Goal: Navigation & Orientation: Find specific page/section

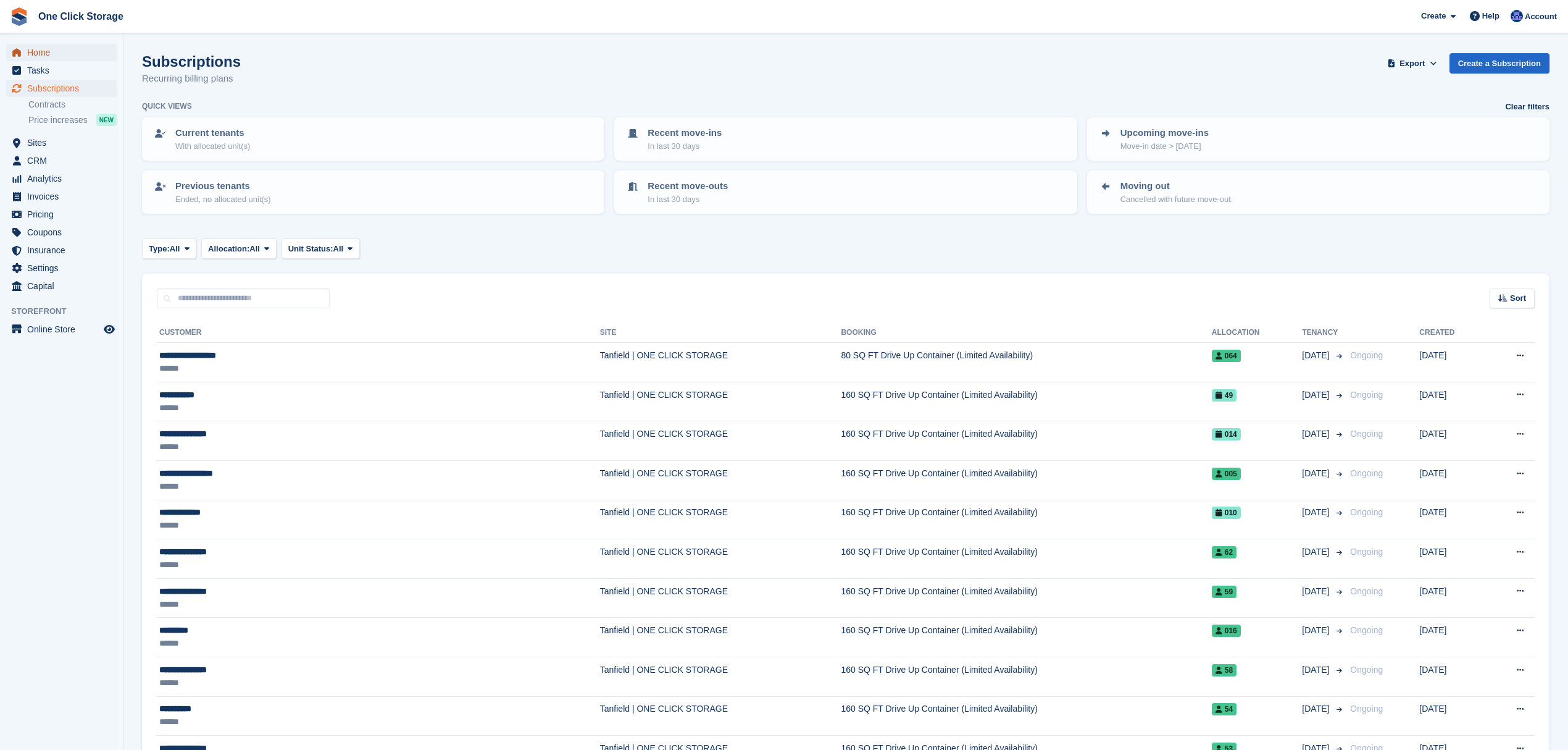
click at [48, 47] on span "Home" at bounding box center [64, 52] width 74 height 17
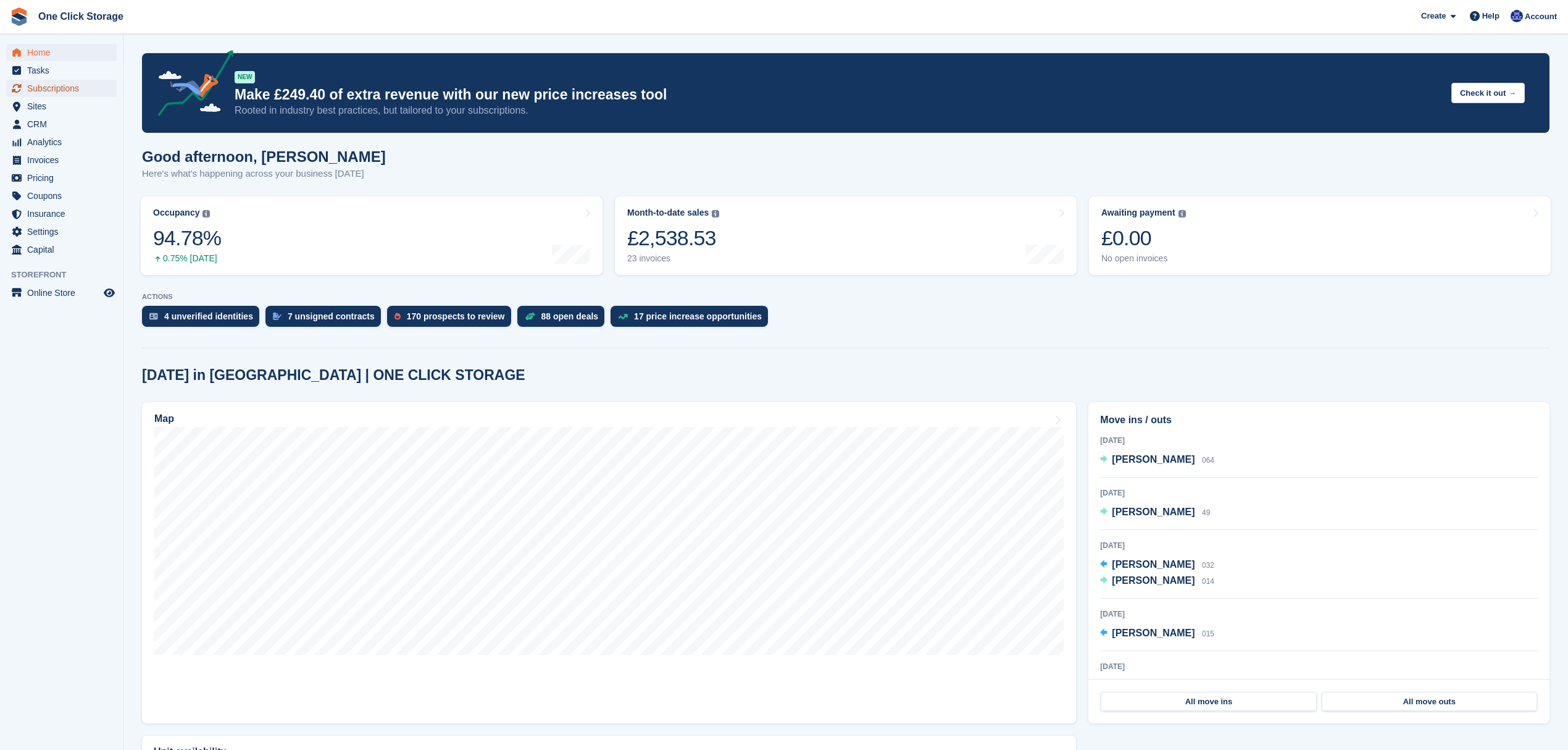
click at [70, 85] on span "Subscriptions" at bounding box center [64, 88] width 74 height 17
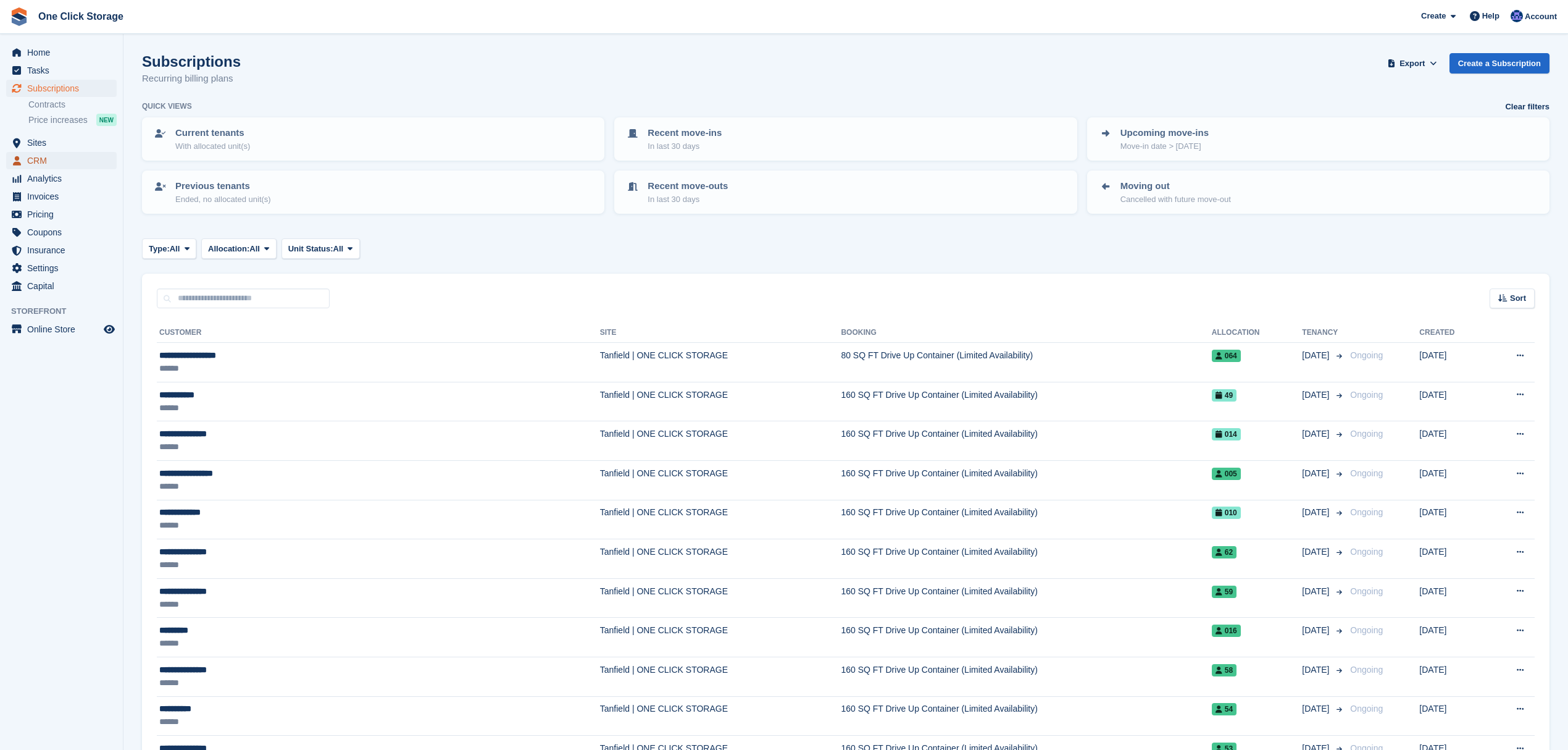
click at [45, 156] on span "CRM" at bounding box center [64, 160] width 74 height 17
